Goal: Information Seeking & Learning: Learn about a topic

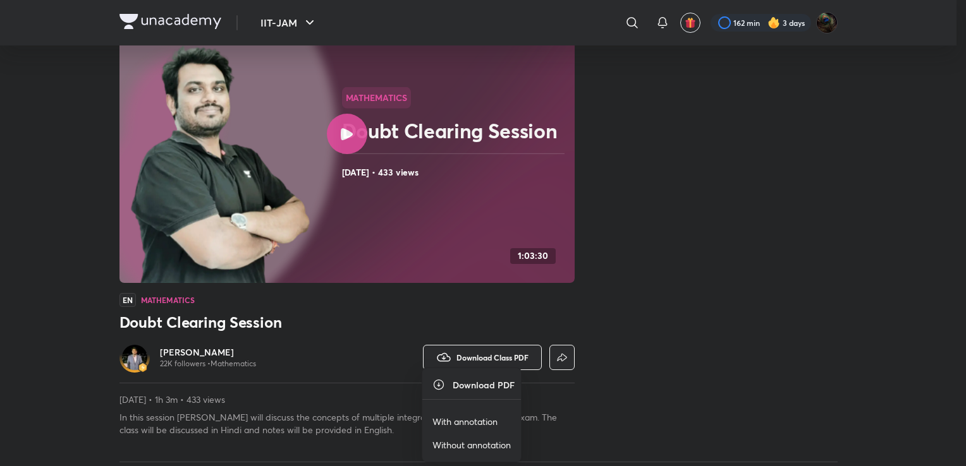
click at [482, 418] on p "With annotation" at bounding box center [464, 421] width 65 height 13
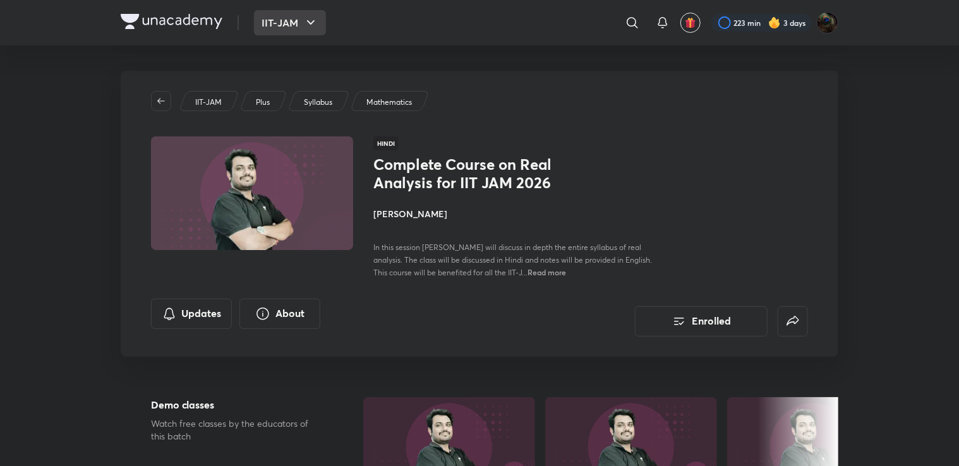
click at [306, 26] on icon "button" at bounding box center [310, 22] width 15 height 15
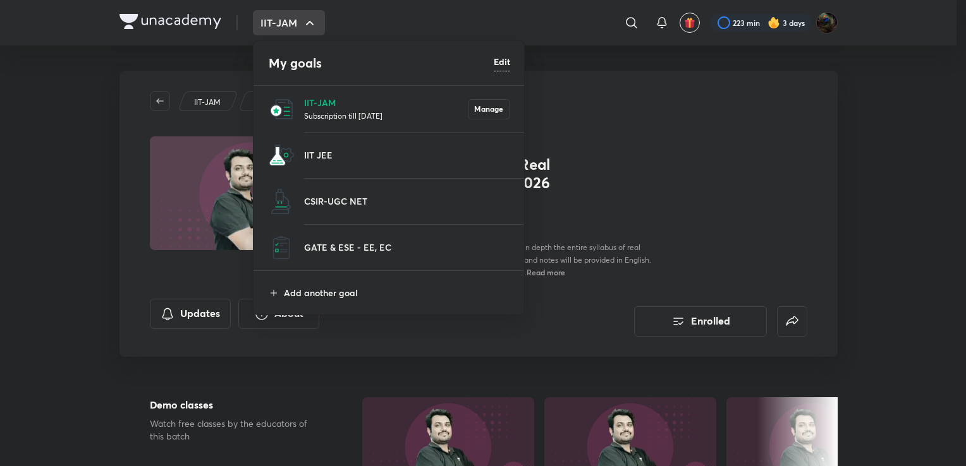
click at [619, 105] on div at bounding box center [483, 233] width 966 height 466
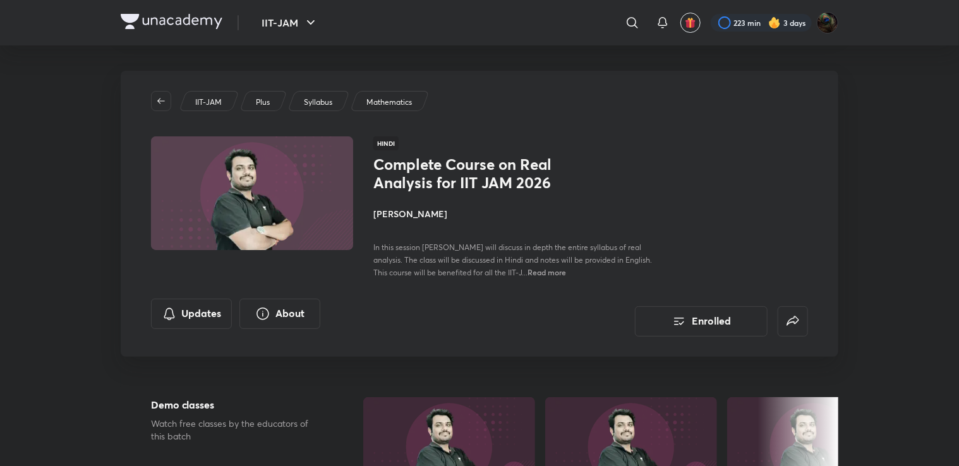
click at [150, 100] on div "IIT-JAM Plus Syllabus Mathematics Hindi Complete Course on Real Analysis for II…" at bounding box center [480, 214] width 718 height 286
click at [161, 100] on icon "button" at bounding box center [161, 101] width 8 height 6
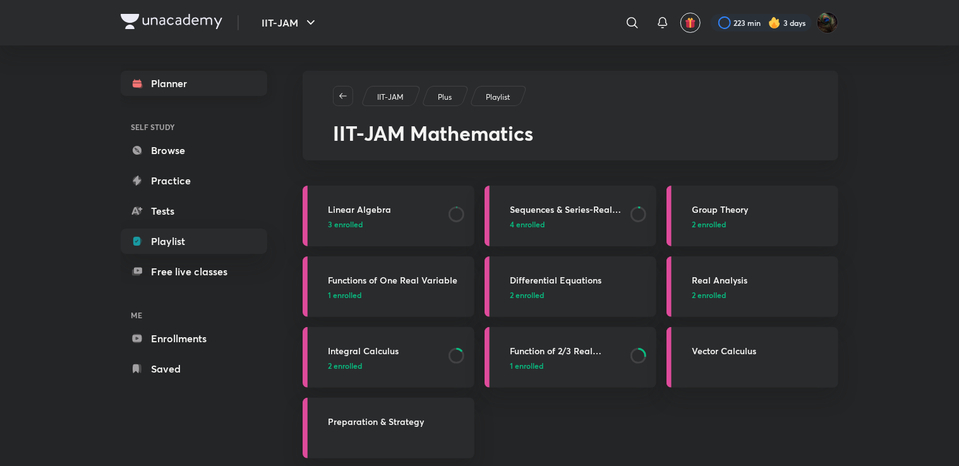
click at [177, 88] on link "Planner" at bounding box center [194, 83] width 147 height 25
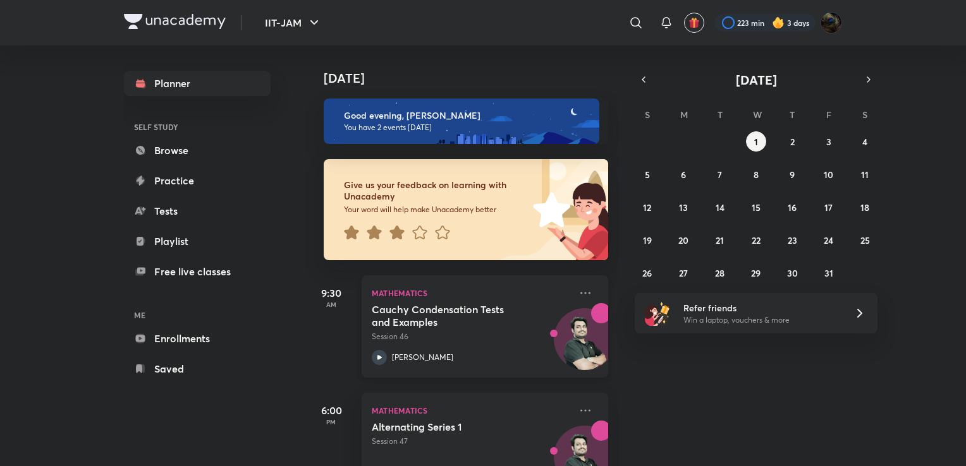
scroll to position [48, 0]
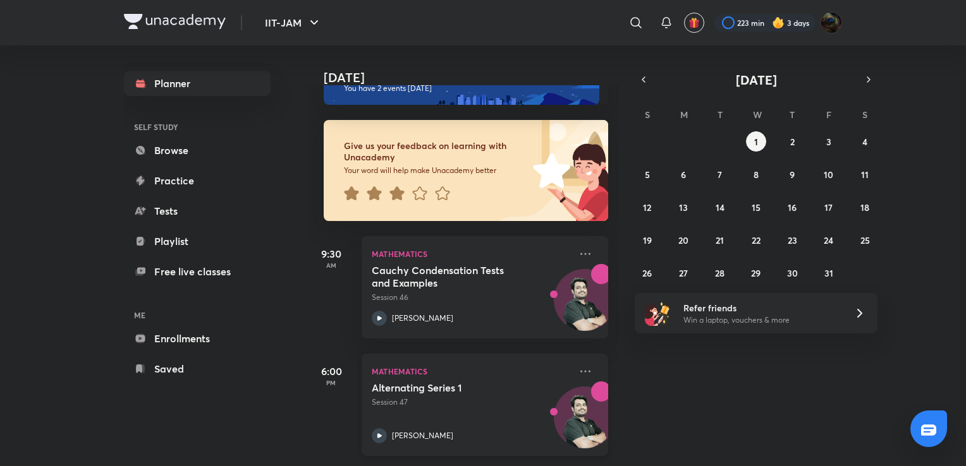
click at [382, 428] on icon at bounding box center [379, 435] width 15 height 15
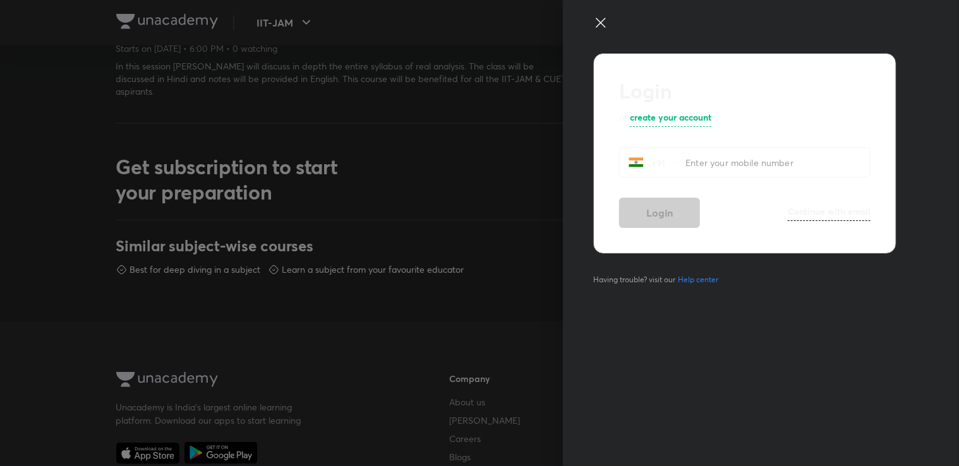
scroll to position [505, 0]
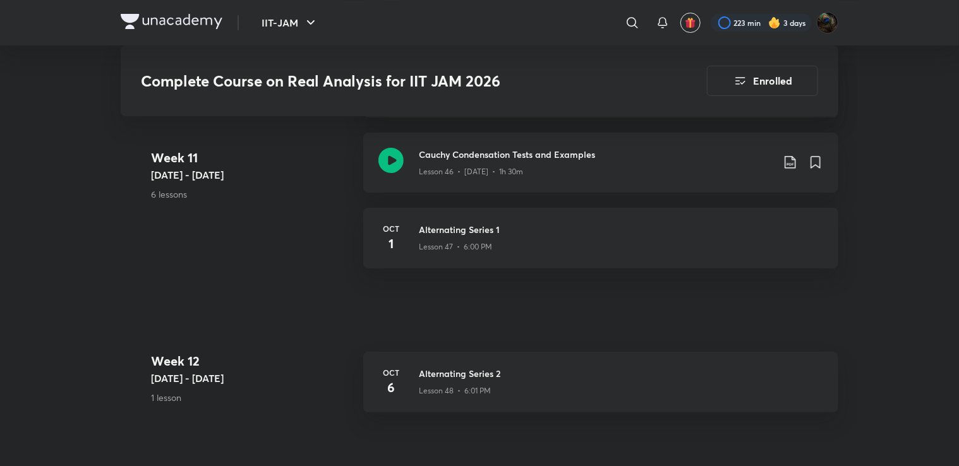
scroll to position [4741, 0]
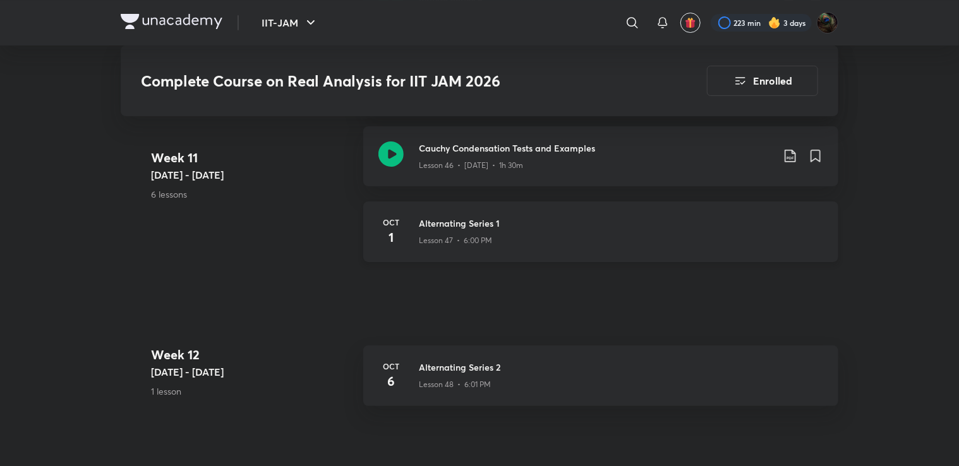
click at [468, 233] on div "Lesson 47 • 6:00 PM" at bounding box center [621, 238] width 404 height 16
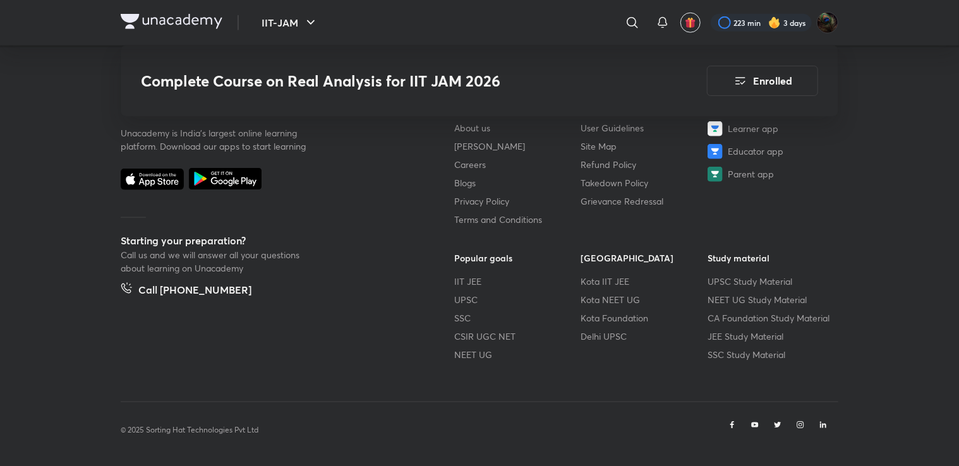
scroll to position [5460, 0]
